Goal: Task Accomplishment & Management: Use online tool/utility

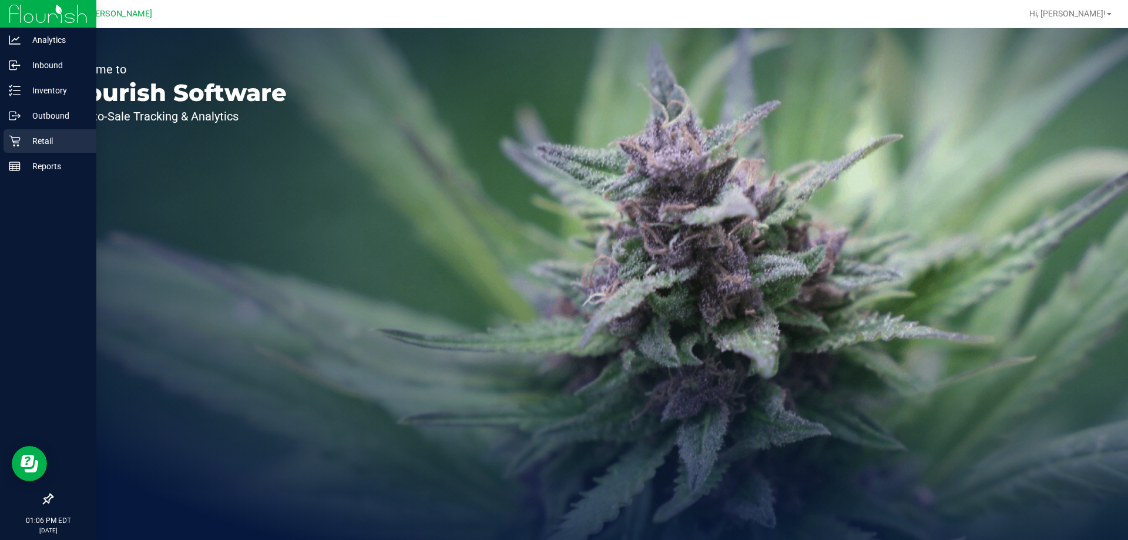
click at [46, 139] on p "Retail" at bounding box center [56, 141] width 70 height 14
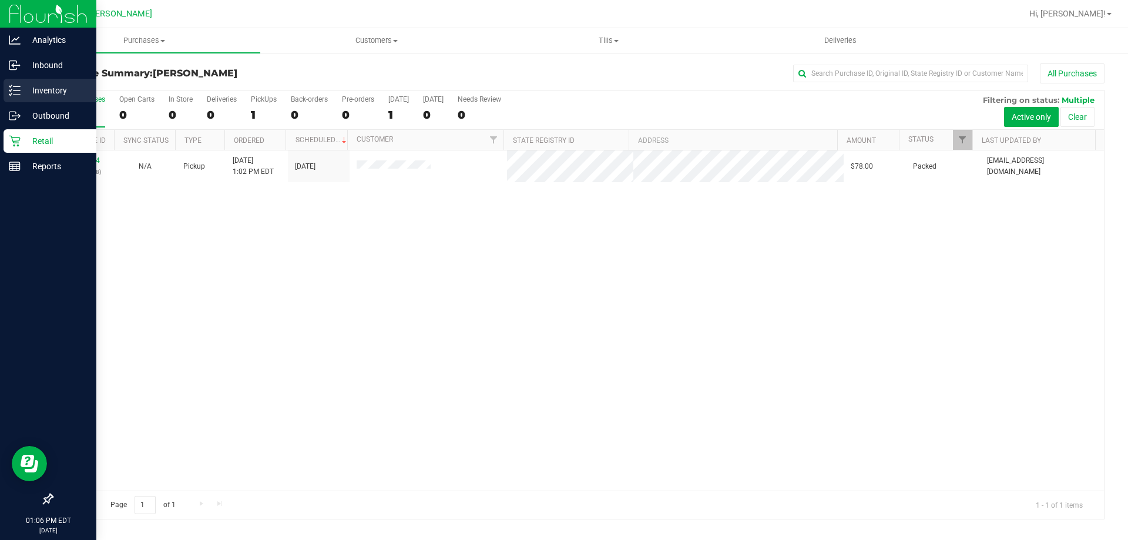
click at [22, 95] on p "Inventory" at bounding box center [56, 90] width 70 height 14
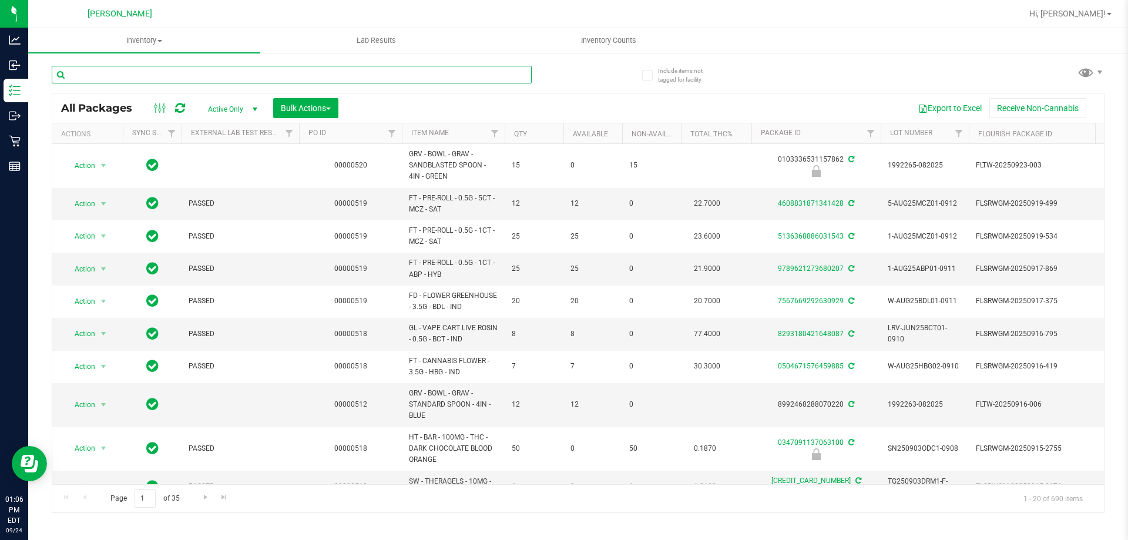
click at [112, 72] on input "text" at bounding box center [292, 75] width 480 height 18
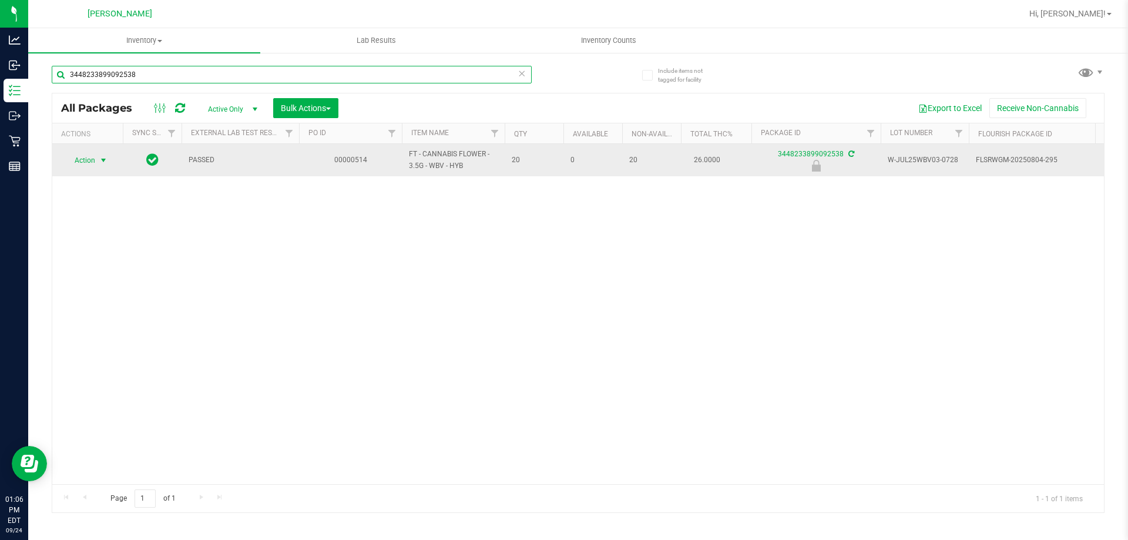
type input "3448233899092538"
click at [101, 160] on span "select" at bounding box center [103, 160] width 9 height 9
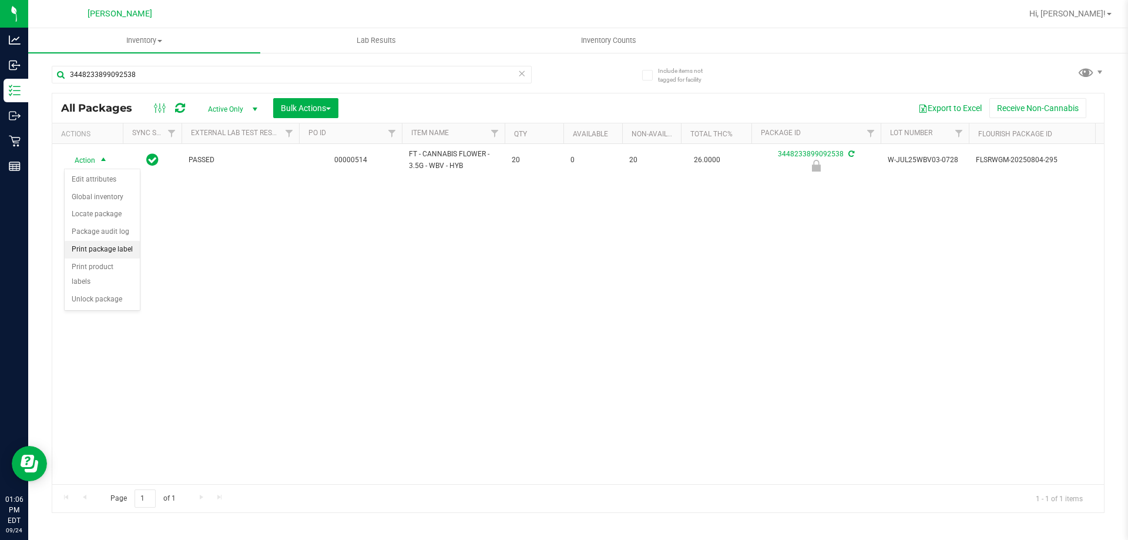
click at [117, 251] on li "Print package label" at bounding box center [102, 250] width 75 height 18
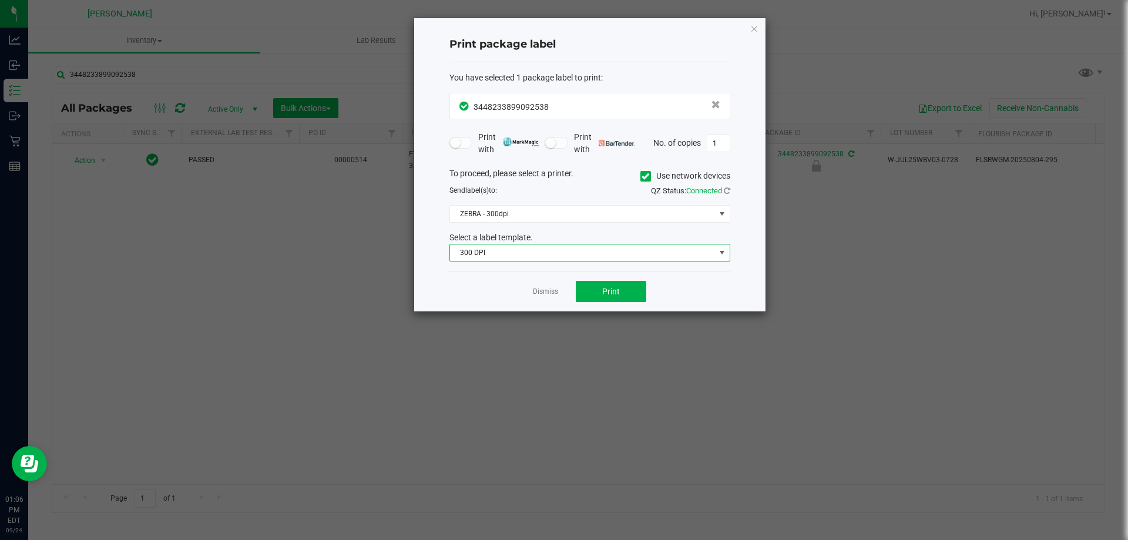
click at [466, 258] on span "300 DPI" at bounding box center [582, 252] width 265 height 16
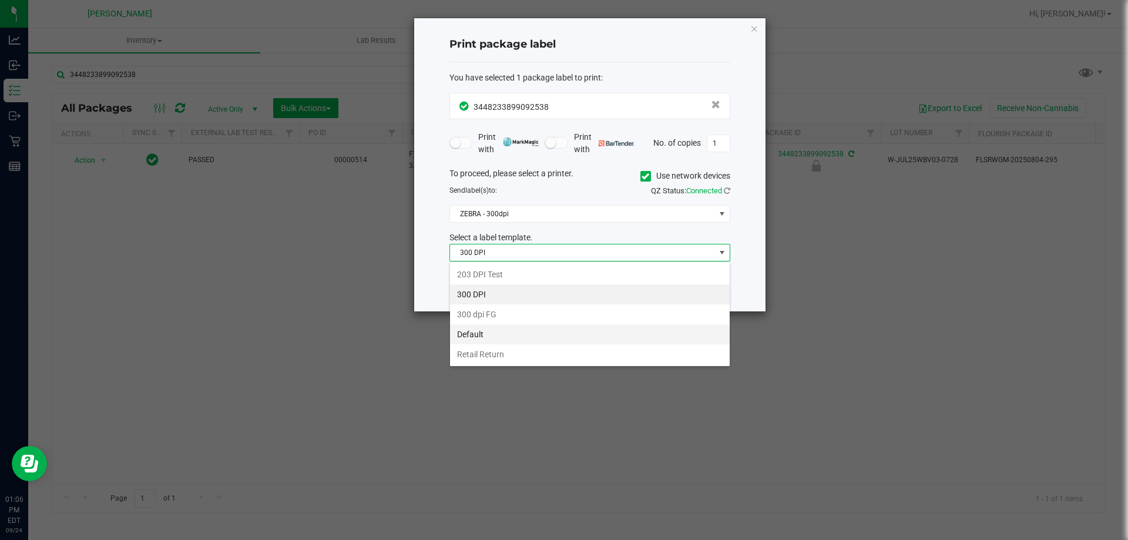
scroll to position [18, 281]
click at [490, 354] on li "Retail Return" at bounding box center [590, 354] width 280 height 20
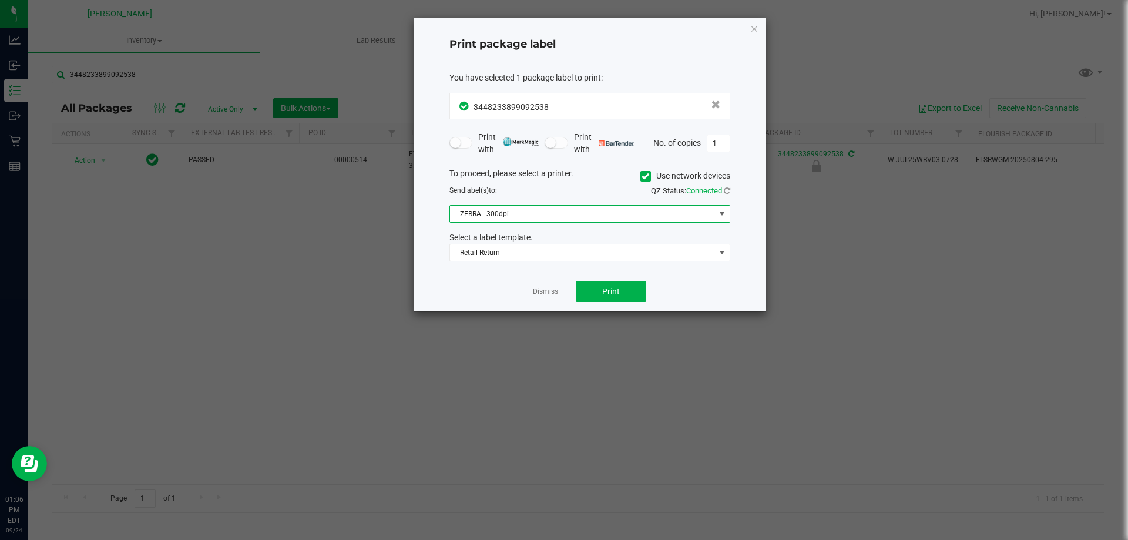
click at [576, 217] on span "ZEBRA - 300dpi" at bounding box center [582, 214] width 265 height 16
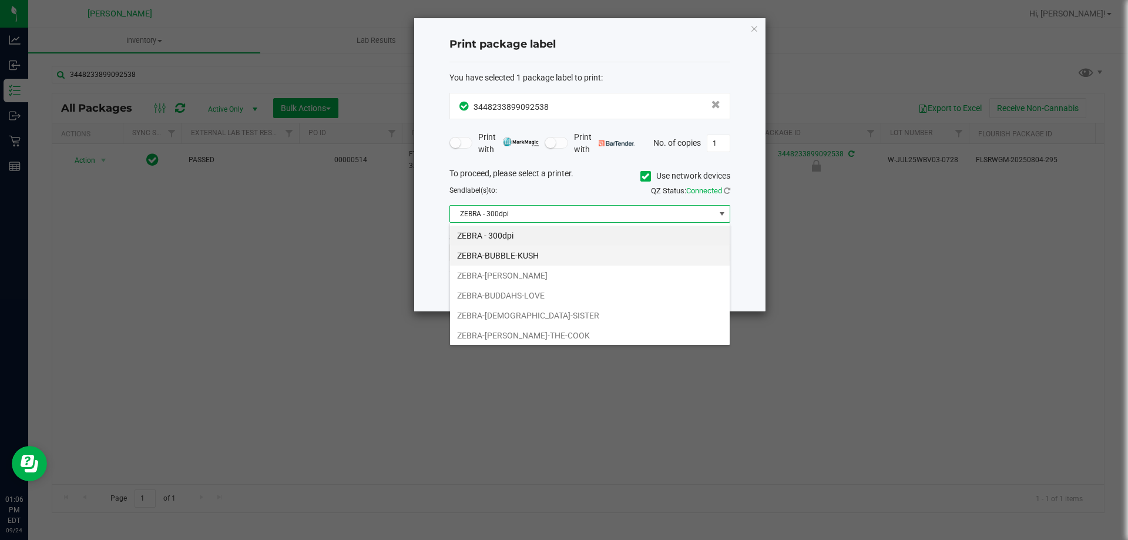
click at [546, 252] on li "ZEBRA-BUBBLE-KUSH" at bounding box center [590, 255] width 280 height 20
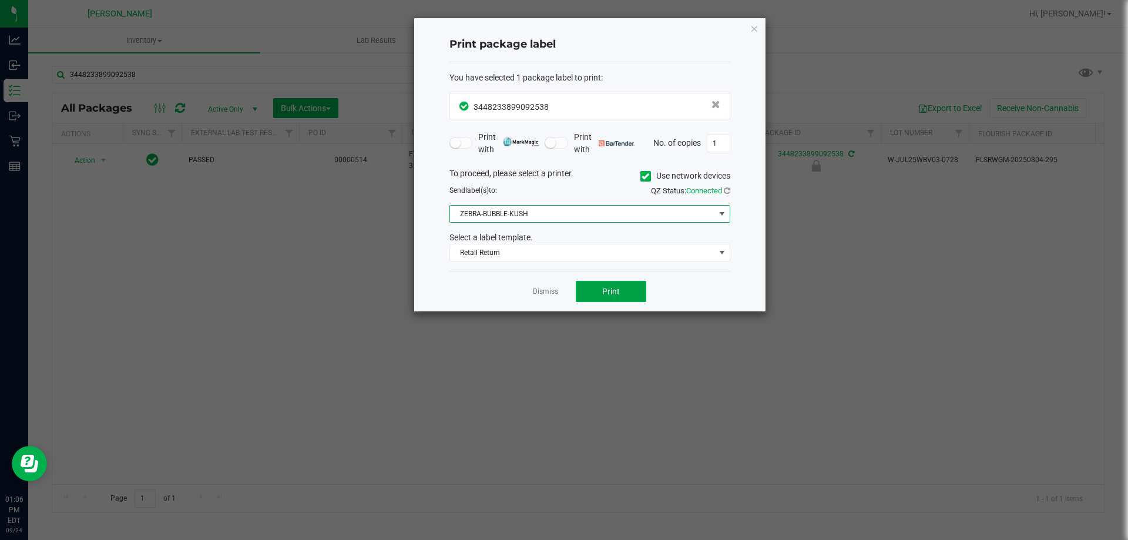
click at [587, 295] on button "Print" at bounding box center [611, 291] width 70 height 21
click at [547, 287] on link "Dismiss" at bounding box center [545, 292] width 25 height 10
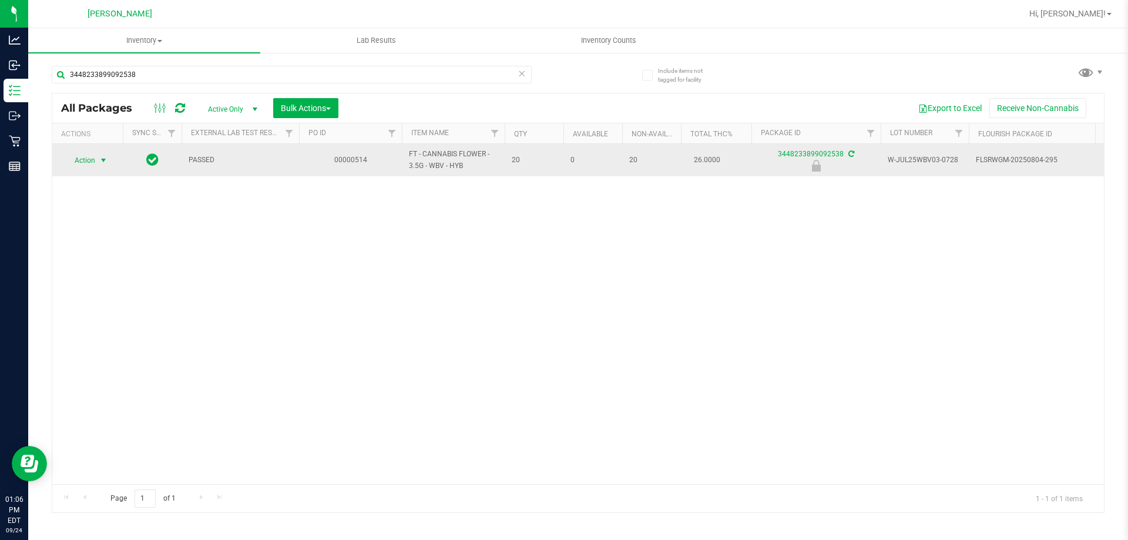
click at [103, 164] on span "select" at bounding box center [103, 160] width 9 height 9
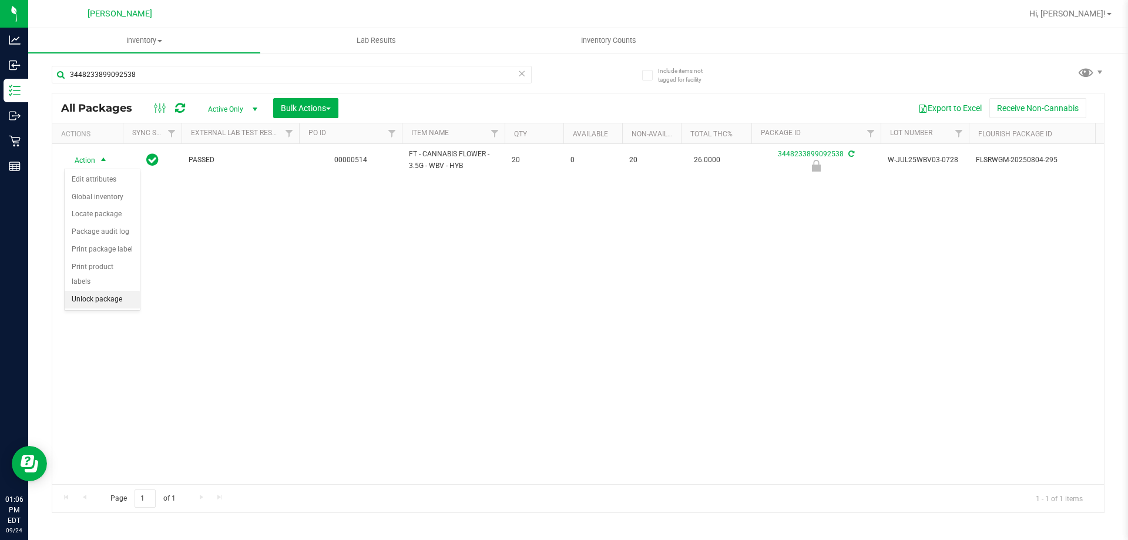
click at [115, 291] on li "Unlock package" at bounding box center [102, 300] width 75 height 18
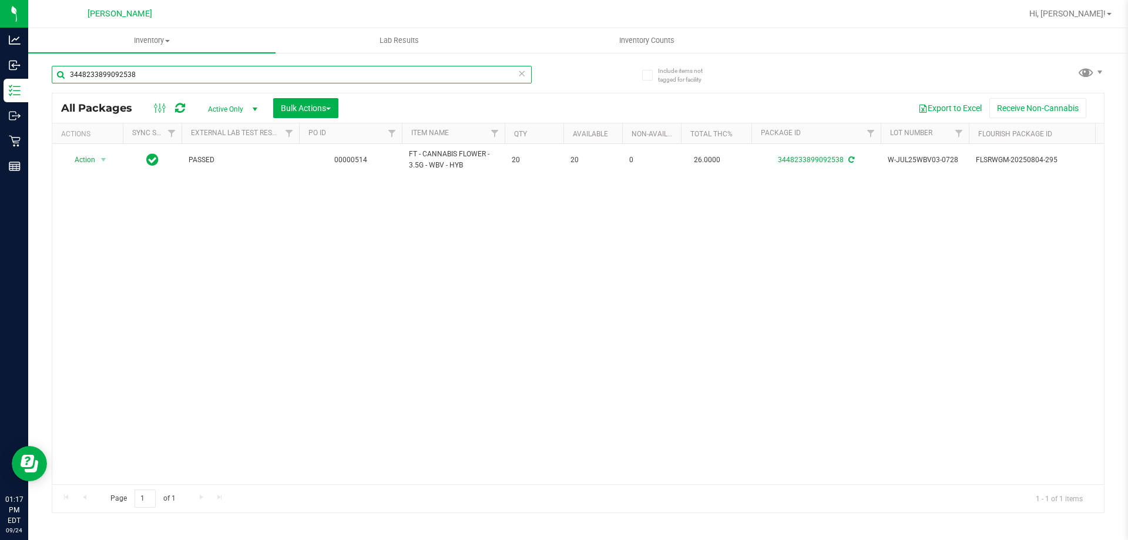
click at [157, 74] on input "3448233899092538" at bounding box center [292, 75] width 480 height 18
click at [157, 75] on input "3448233899092538" at bounding box center [292, 75] width 480 height 18
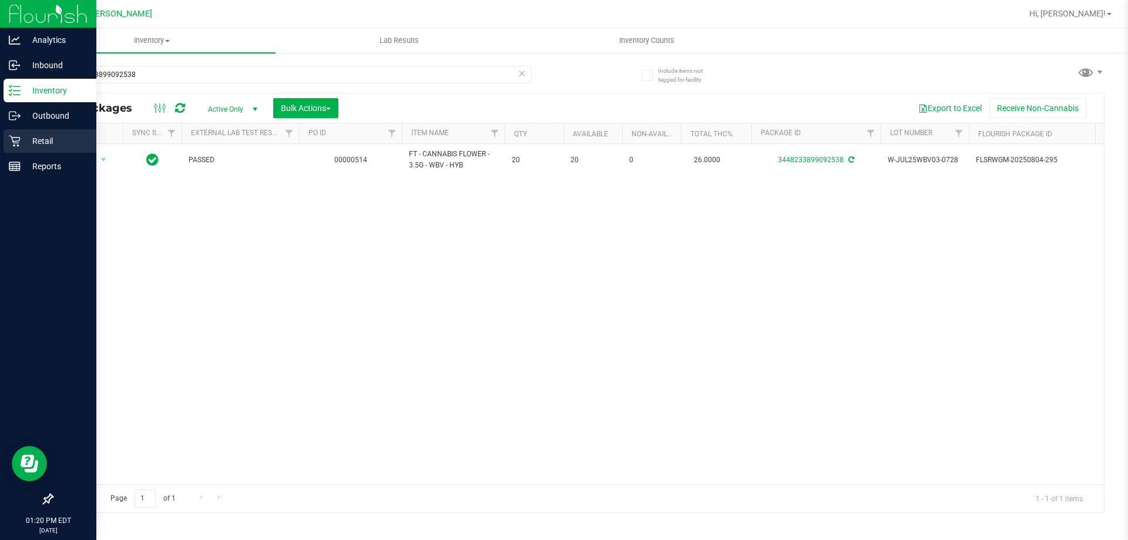
click at [11, 136] on icon at bounding box center [14, 141] width 11 height 11
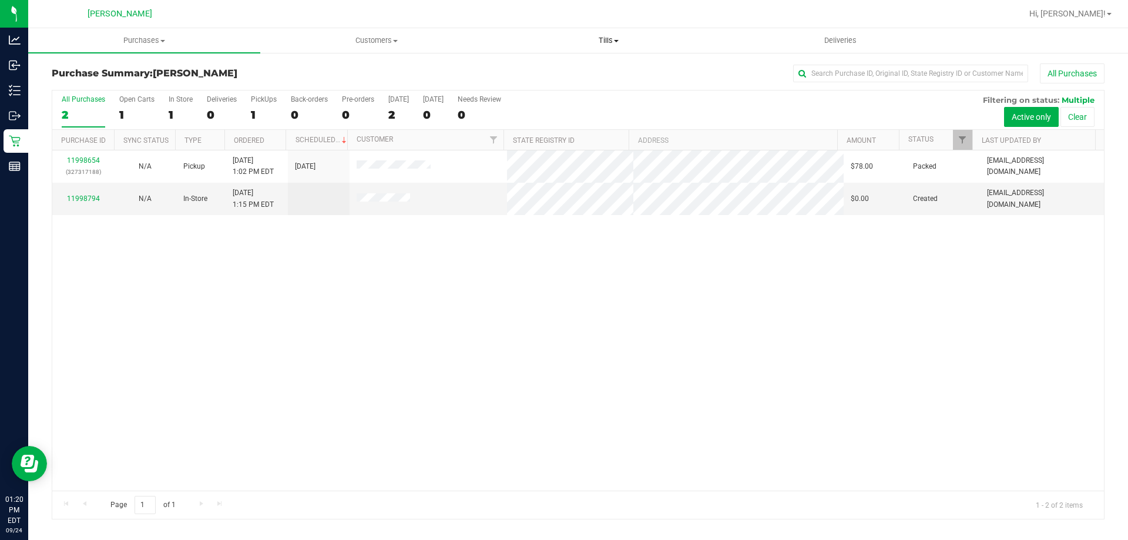
click at [610, 43] on span "Tills" at bounding box center [608, 40] width 231 height 11
click at [528, 70] on span "Manage tills" at bounding box center [531, 71] width 79 height 10
